Goal: Contribute content: Add original content to the website for others to see

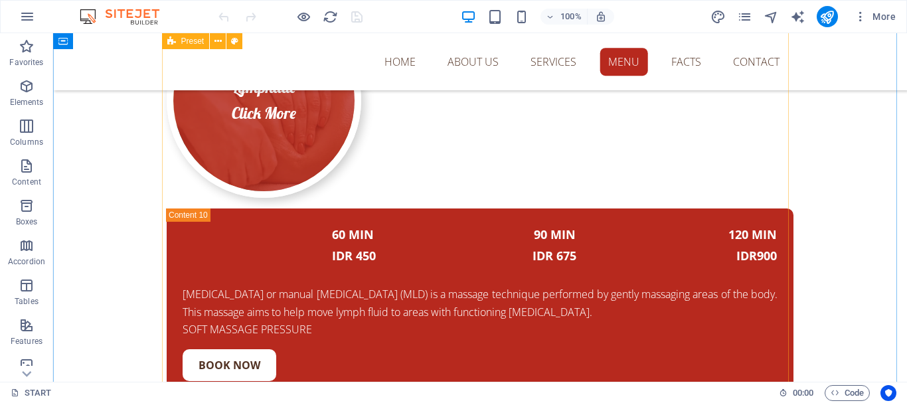
scroll to position [7291, 0]
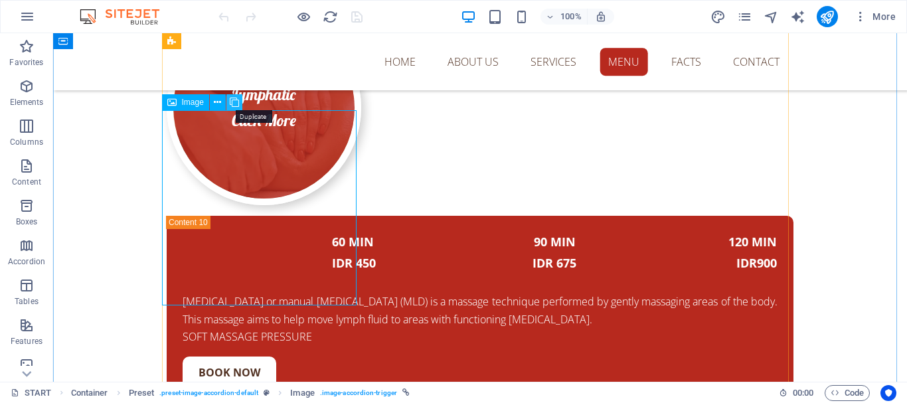
click at [232, 104] on icon at bounding box center [234, 103] width 9 height 14
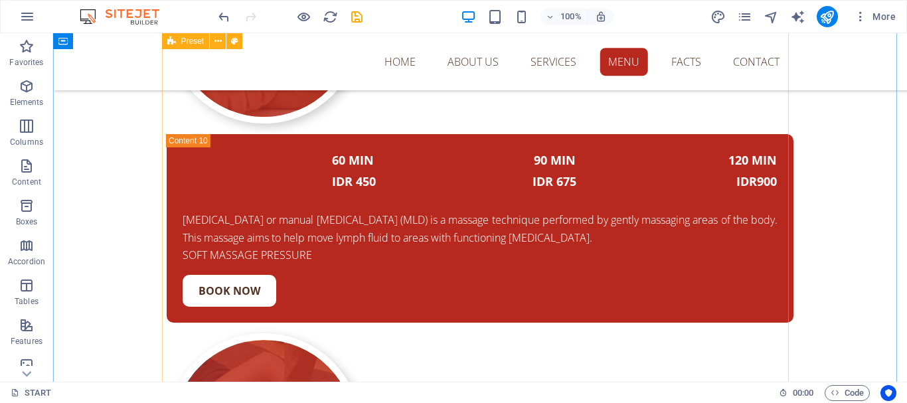
scroll to position [7224, 0]
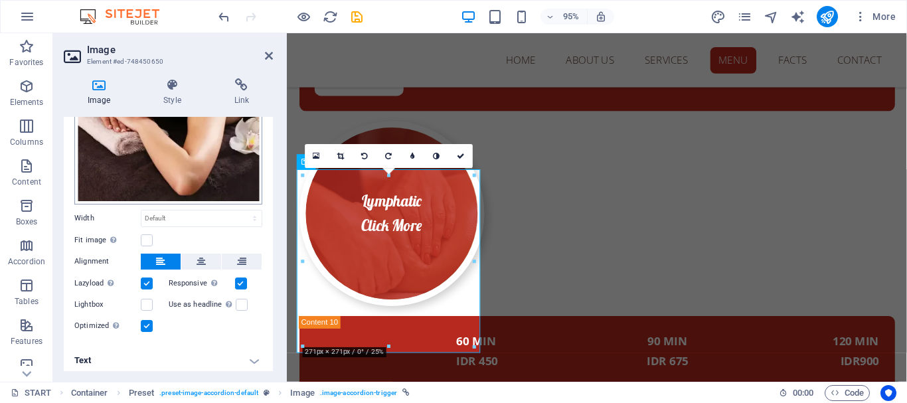
scroll to position [137, 0]
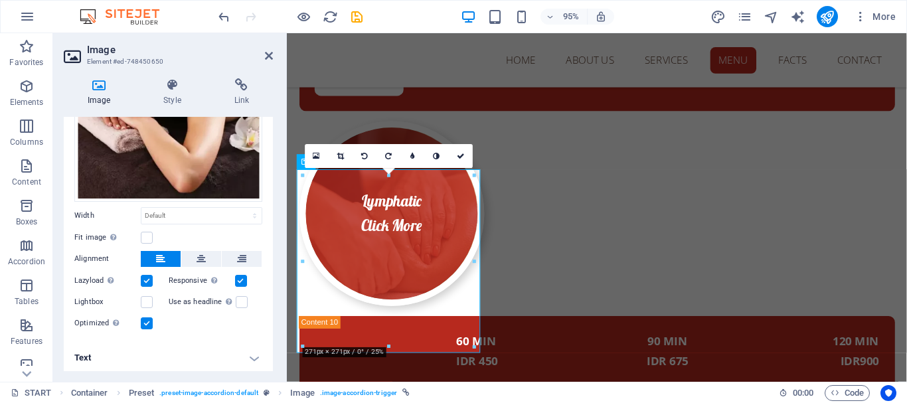
click at [243, 354] on h4 "Text" at bounding box center [168, 358] width 209 height 32
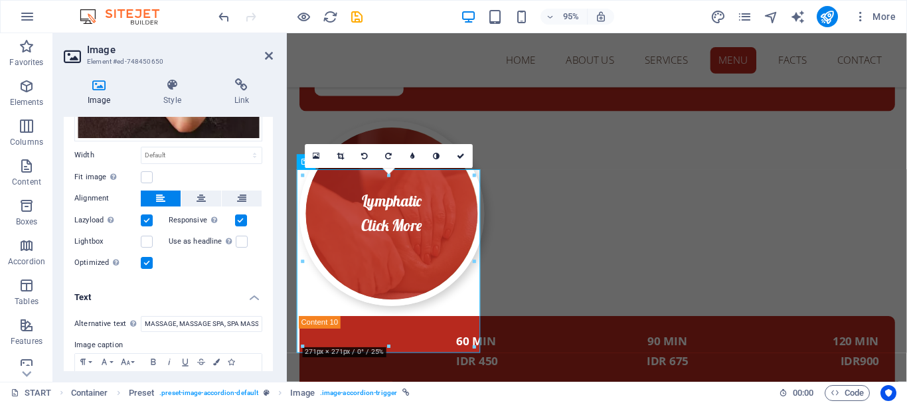
scroll to position [262, 0]
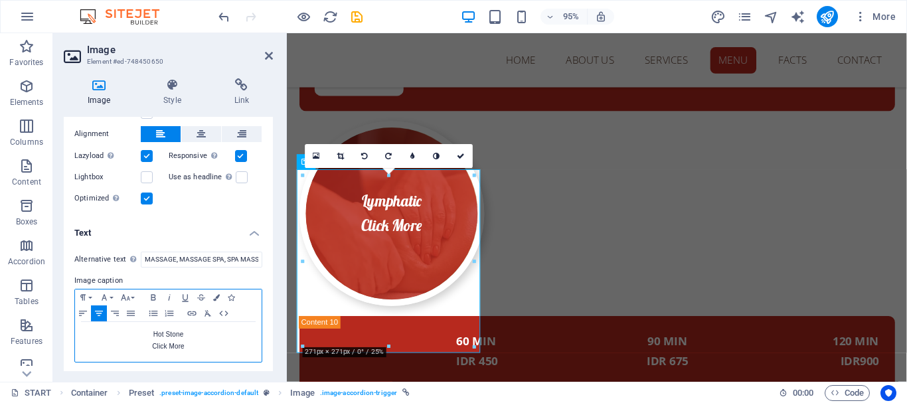
click at [188, 333] on p "Hot Stone" at bounding box center [168, 335] width 173 height 12
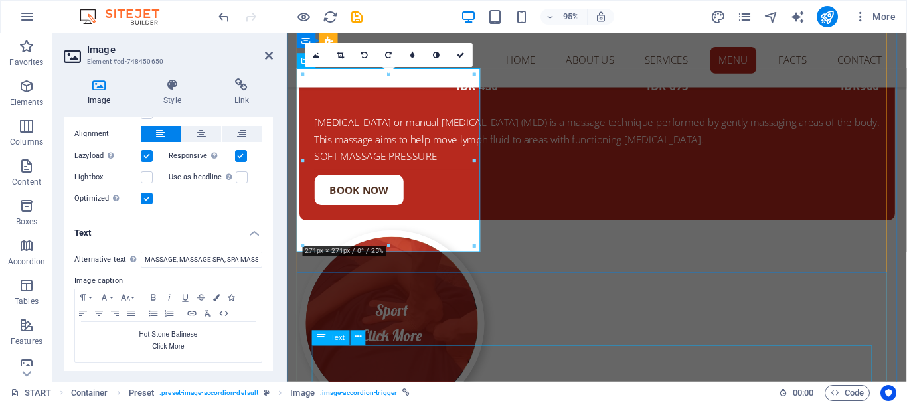
scroll to position [7535, 0]
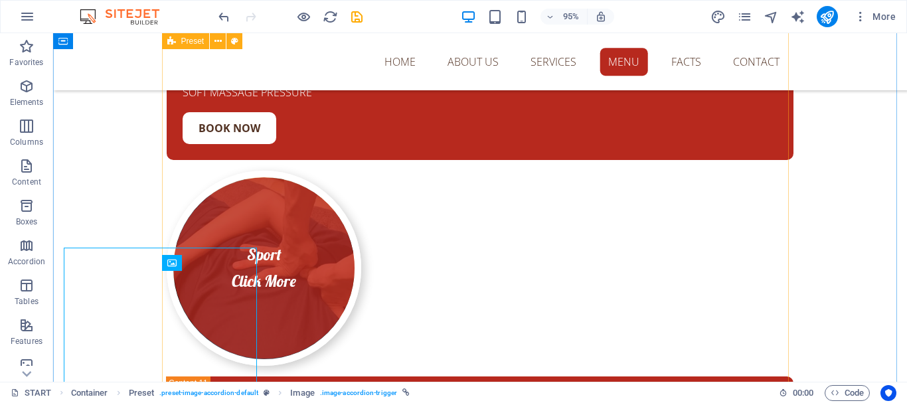
scroll to position [7556, 0]
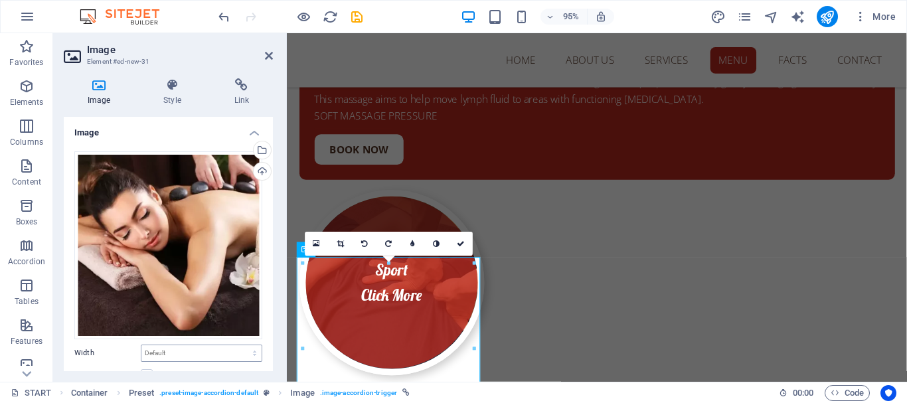
scroll to position [137, 0]
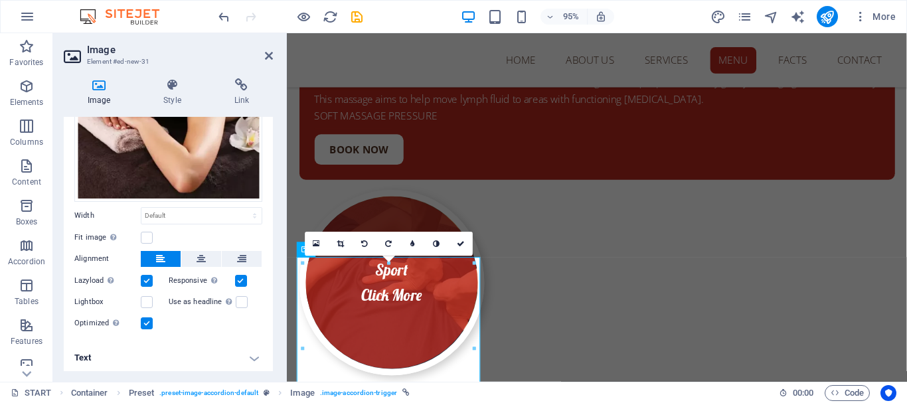
click at [251, 360] on h4 "Text" at bounding box center [168, 358] width 209 height 32
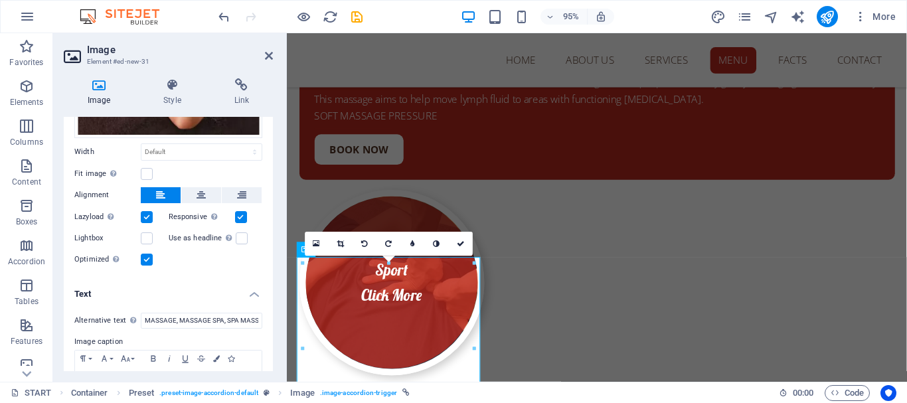
scroll to position [262, 0]
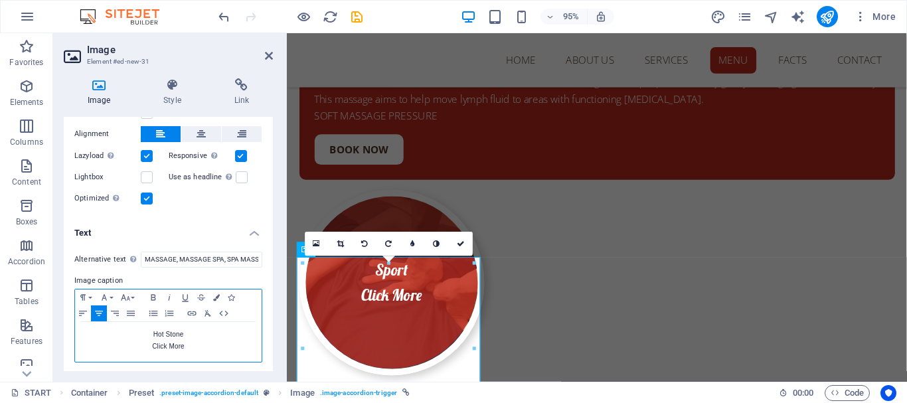
click at [191, 335] on p "Hot Stone" at bounding box center [168, 335] width 173 height 12
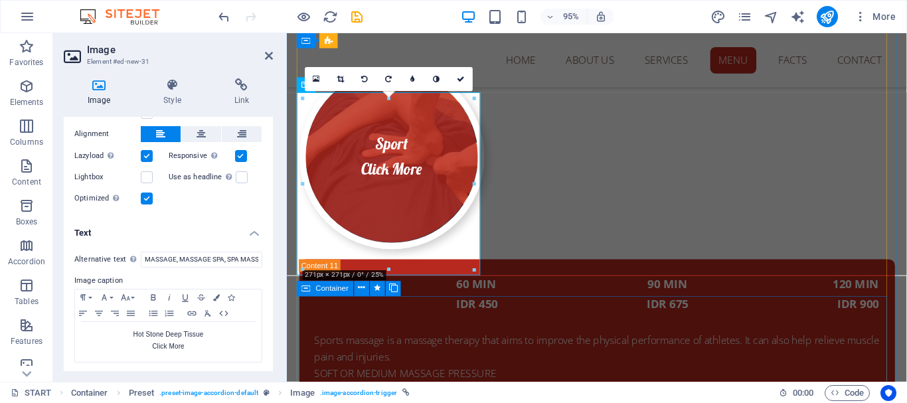
scroll to position [7734, 0]
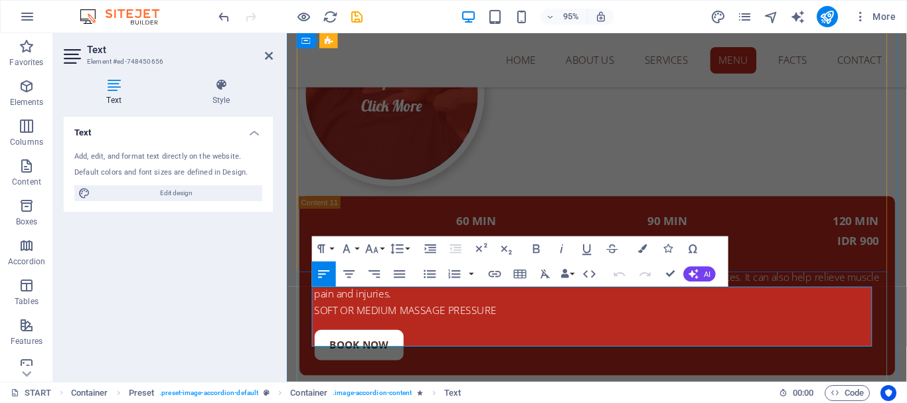
drag, startPoint x: 485, startPoint y: 329, endPoint x: 512, endPoint y: 327, distance: 27.2
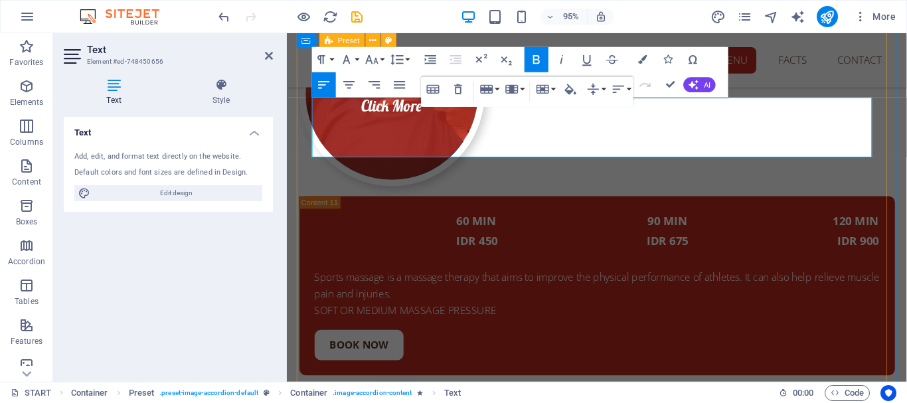
scroll to position [7933, 0]
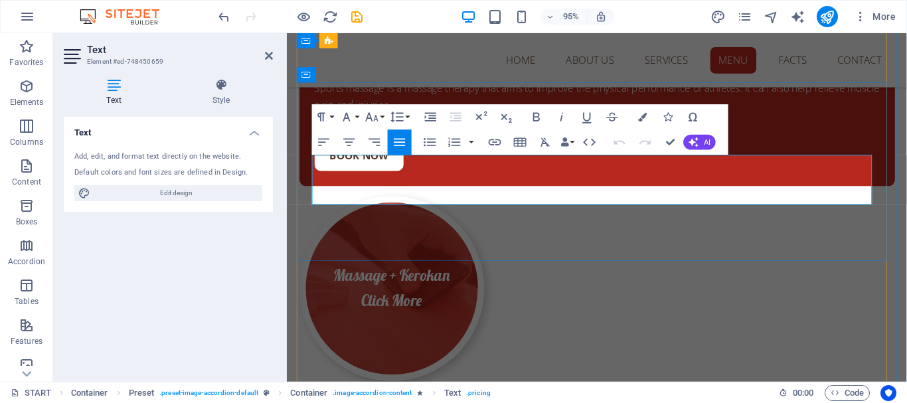
drag, startPoint x: 315, startPoint y: 204, endPoint x: 400, endPoint y: 203, distance: 85.0
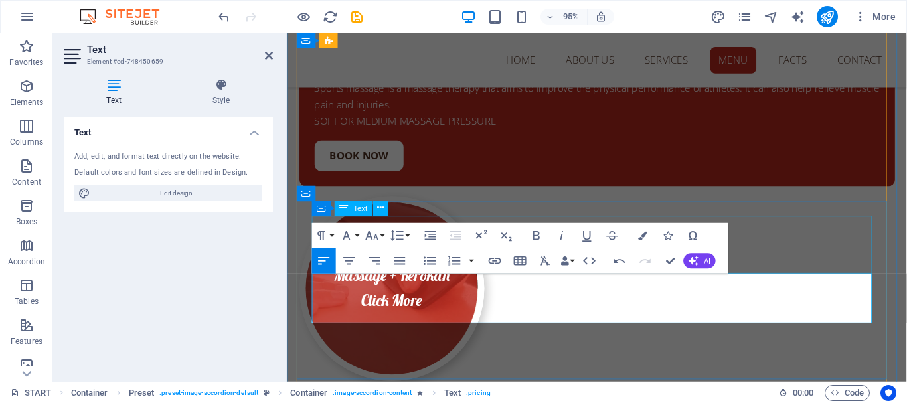
scroll to position [7800, 0]
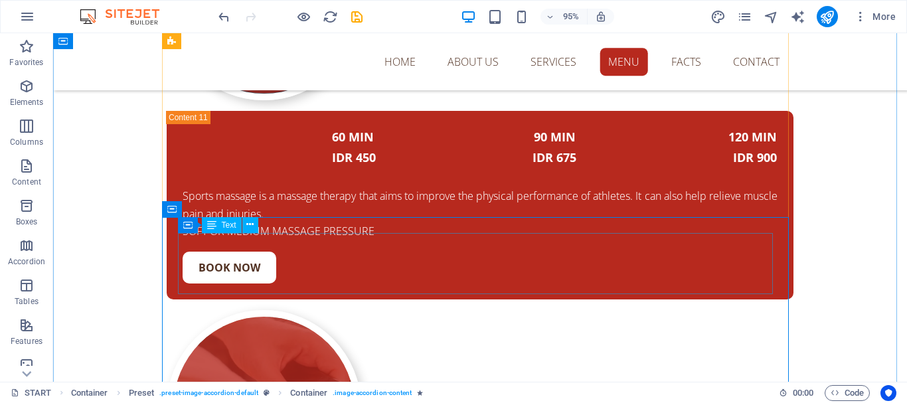
scroll to position [7826, 0]
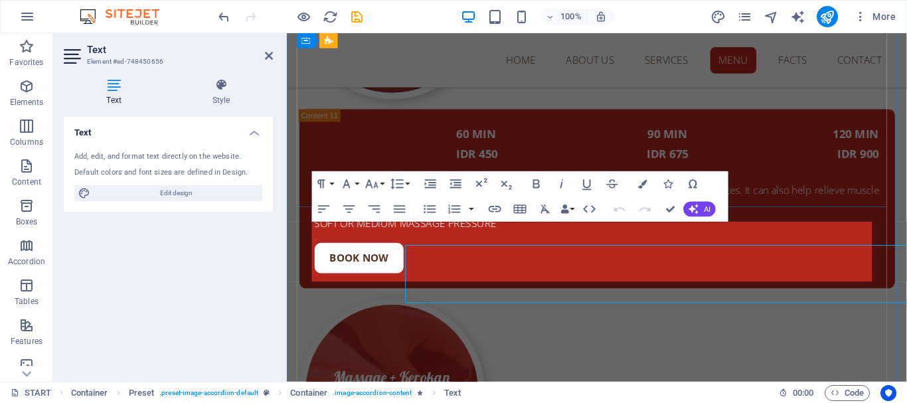
scroll to position [7802, 0]
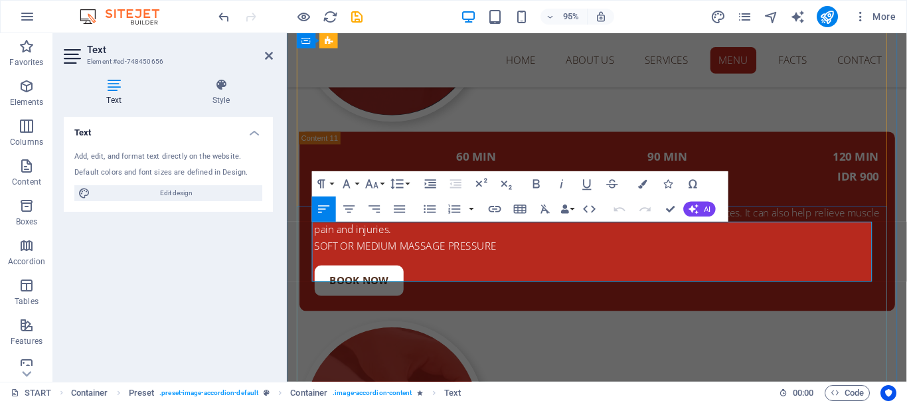
drag, startPoint x: 684, startPoint y: 263, endPoint x: 704, endPoint y: 266, distance: 19.4
drag, startPoint x: 881, startPoint y: 264, endPoint x: 898, endPoint y: 264, distance: 17.3
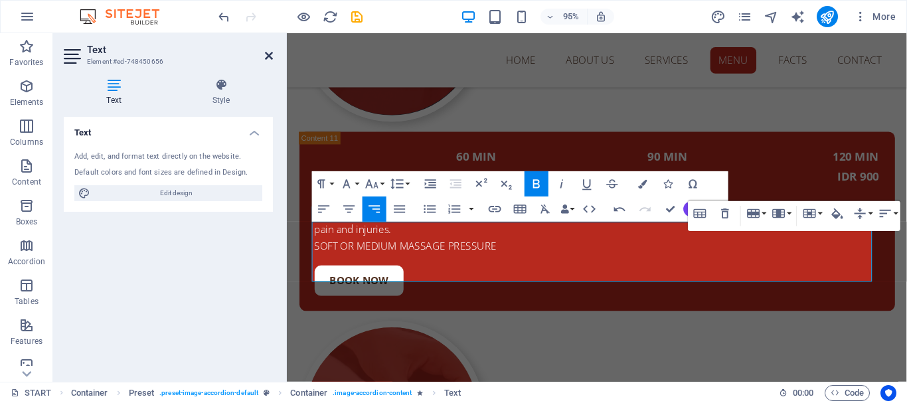
click at [268, 53] on icon at bounding box center [269, 55] width 8 height 11
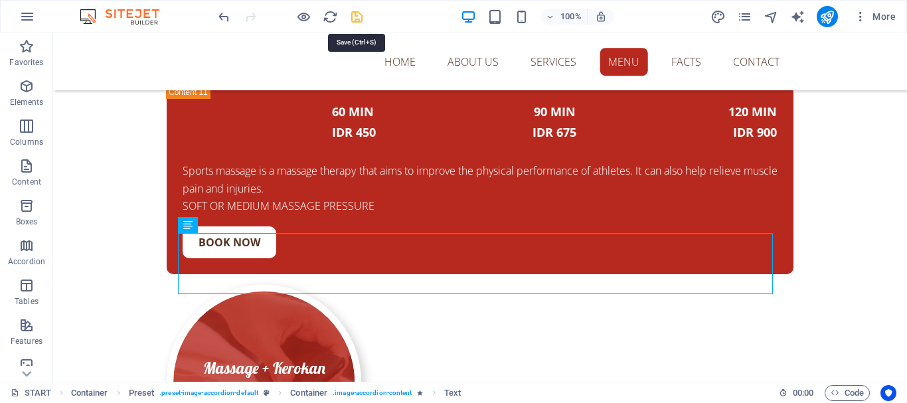
click at [360, 19] on icon "save" at bounding box center [356, 16] width 15 height 15
checkbox input "false"
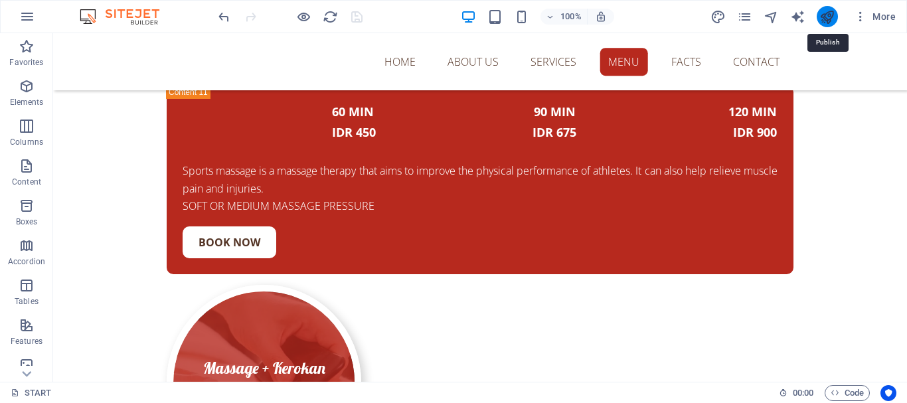
click at [827, 18] on icon "publish" at bounding box center [826, 16] width 15 height 15
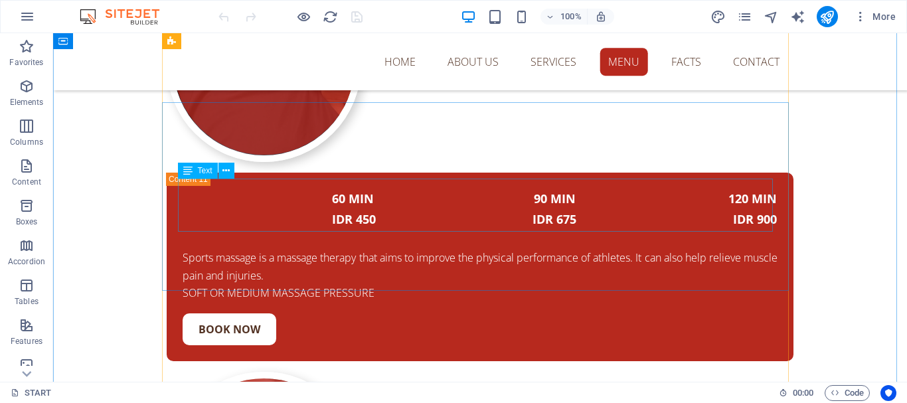
scroll to position [7755, 0]
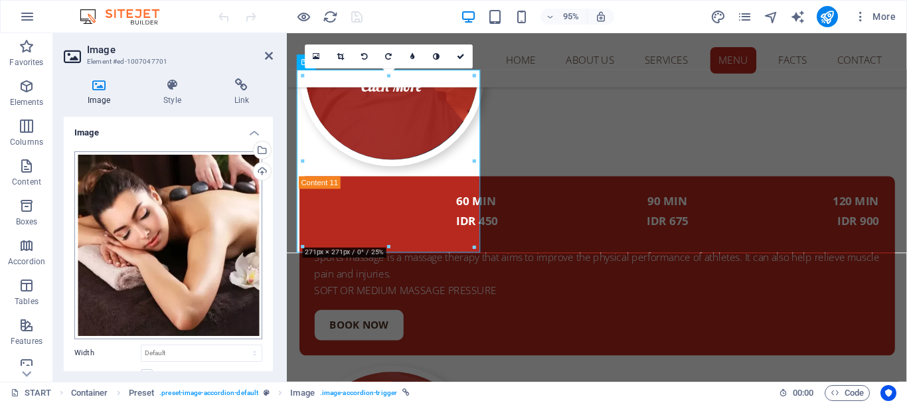
scroll to position [7732, 0]
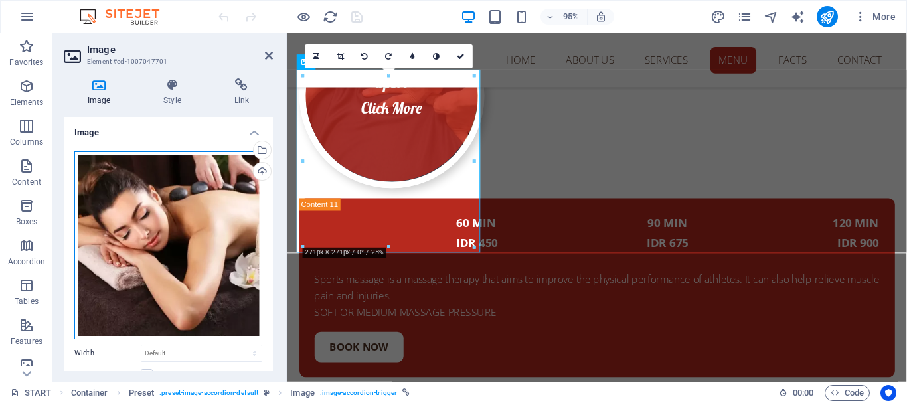
click at [194, 233] on div "Drag files here, click to choose files or select files from Files or our free s…" at bounding box center [168, 245] width 188 height 188
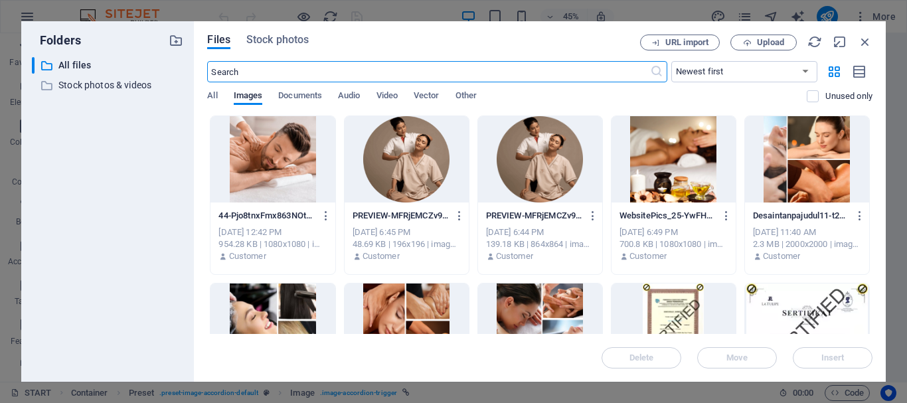
scroll to position [7966, 0]
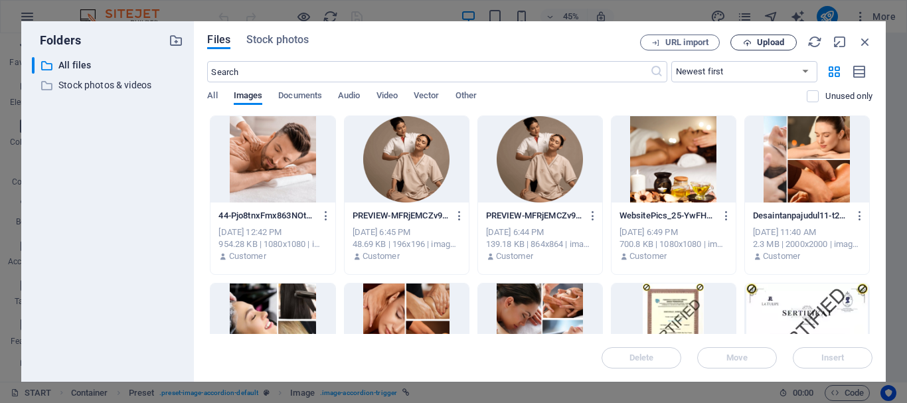
click at [751, 43] on span "Upload" at bounding box center [763, 42] width 54 height 9
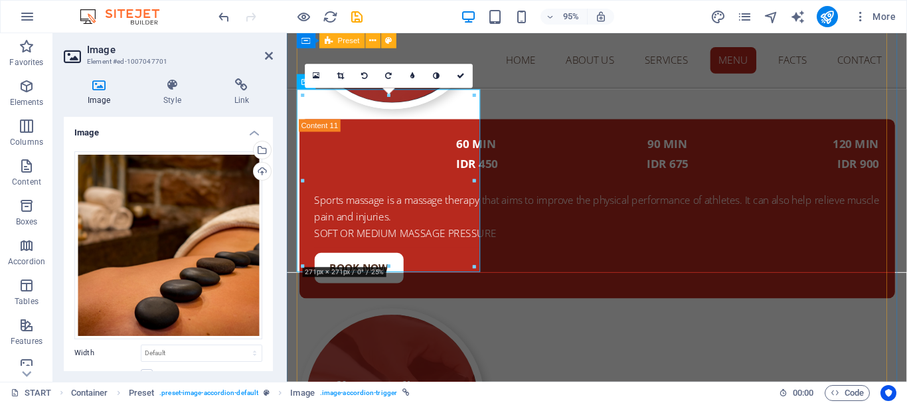
scroll to position [7666, 0]
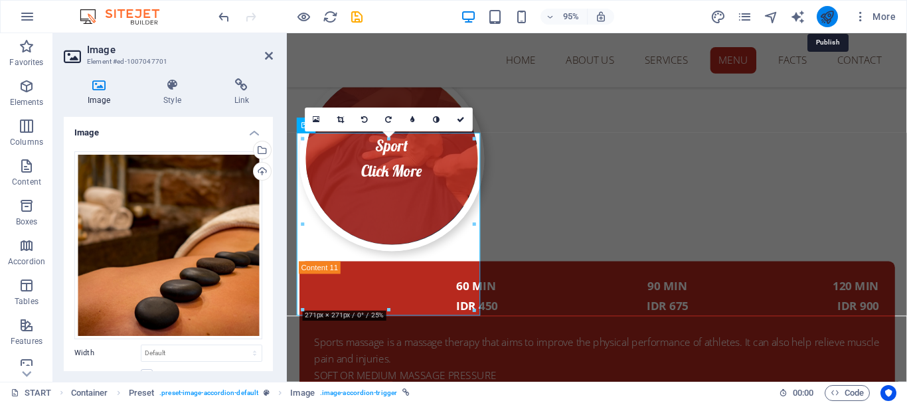
click at [826, 15] on icon "publish" at bounding box center [826, 16] width 15 height 15
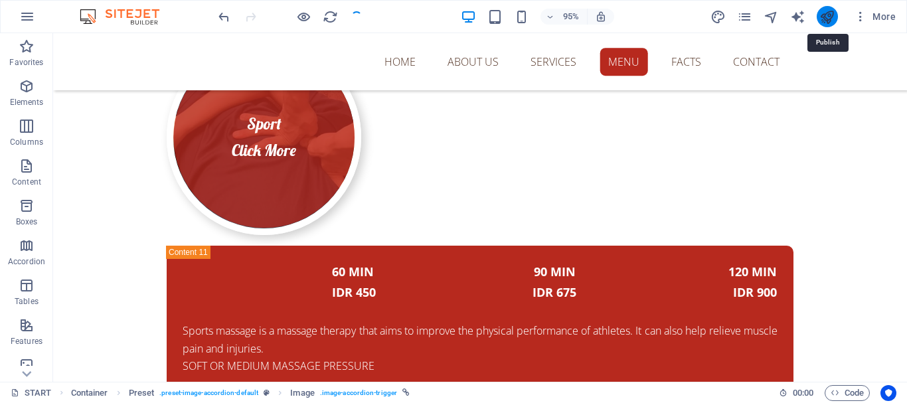
checkbox input "false"
